Goal: Task Accomplishment & Management: Use online tool/utility

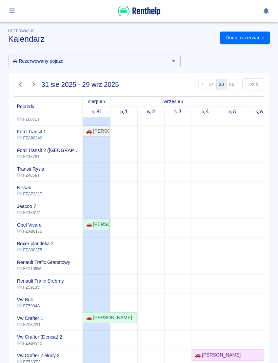
scroll to position [122, 0]
click at [99, 226] on div "🚗 [PERSON_NAME]" at bounding box center [96, 224] width 26 height 7
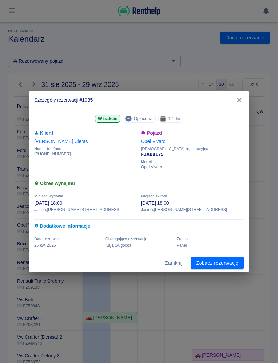
click at [108, 225] on h6 "Dodatkowe informacje" at bounding box center [139, 226] width 210 height 7
click at [226, 265] on link "Zobacz rezerwację" at bounding box center [217, 263] width 53 height 13
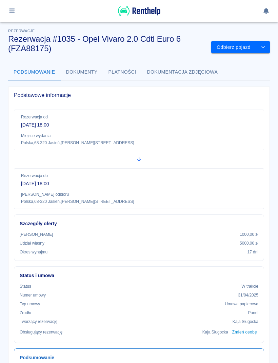
click at [231, 52] on button "Odbierz pojazd" at bounding box center [233, 47] width 45 height 13
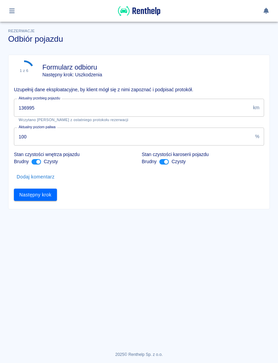
click at [135, 102] on input "136995" at bounding box center [132, 108] width 237 height 18
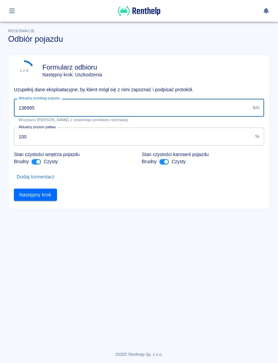
click at [227, 109] on input "136995" at bounding box center [132, 108] width 237 height 18
type input "141067"
click at [46, 201] on button "Następny krok" at bounding box center [35, 195] width 43 height 13
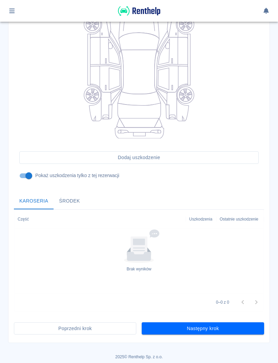
scroll to position [108, 0]
click at [234, 332] on button "Następny krok" at bounding box center [203, 328] width 122 height 13
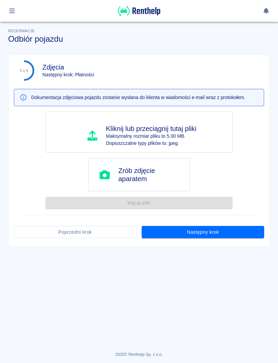
click at [251, 234] on button "Następny krok" at bounding box center [203, 232] width 122 height 13
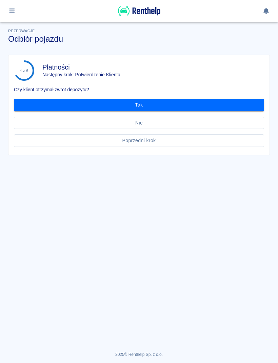
click at [214, 105] on button "Tak" at bounding box center [139, 105] width 250 height 13
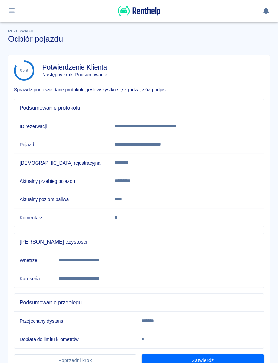
click at [233, 358] on button "Zatwierdź" at bounding box center [203, 360] width 122 height 13
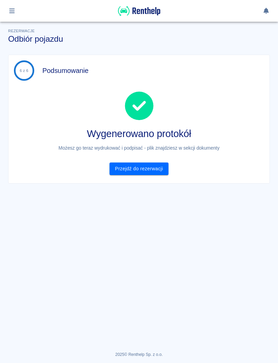
scroll to position [40, 0]
